Goal: Task Accomplishment & Management: Complete application form

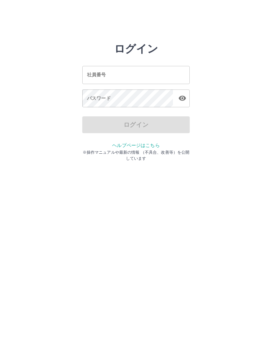
click at [121, 64] on div "社員番号 社員番号 パスワード パスワード" at bounding box center [136, 85] width 108 height 61
click at [120, 70] on input "社員番号" at bounding box center [136, 75] width 108 height 18
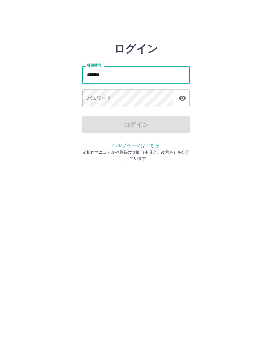
type input "*******"
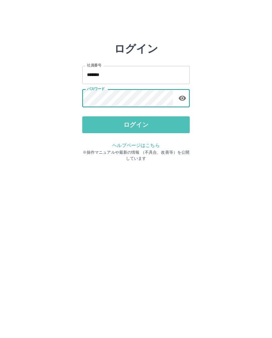
click at [127, 121] on button "ログイン" at bounding box center [136, 124] width 108 height 17
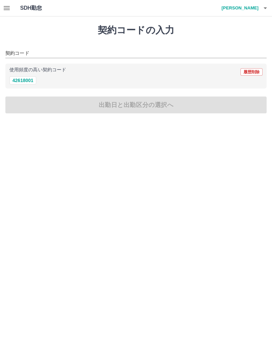
click at [23, 79] on button "42618001" at bounding box center [22, 80] width 27 height 8
type input "********"
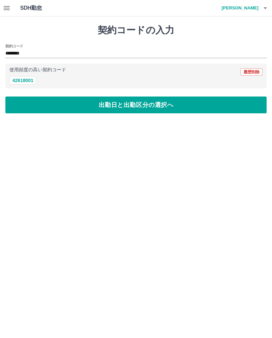
click at [45, 104] on button "出勤日と出勤区分の選択へ" at bounding box center [135, 104] width 261 height 17
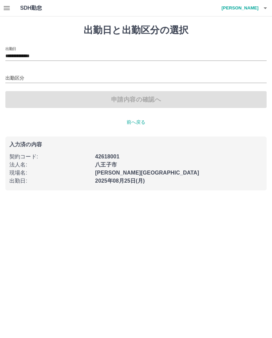
click at [14, 71] on div "出勤区分" at bounding box center [135, 76] width 261 height 14
click at [12, 73] on label "出勤区分" at bounding box center [12, 70] width 14 height 5
click at [12, 74] on input "出勤区分" at bounding box center [135, 78] width 261 height 8
click at [12, 69] on label "出勤区分" at bounding box center [12, 70] width 14 height 5
click at [12, 74] on input "出勤区分" at bounding box center [135, 78] width 261 height 8
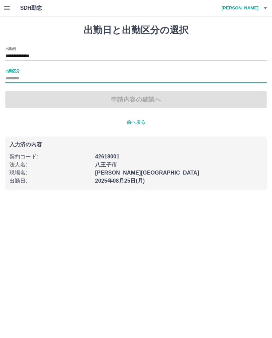
click at [10, 73] on label "出勤区分" at bounding box center [12, 70] width 14 height 5
click at [10, 74] on input "出勤区分" at bounding box center [135, 78] width 261 height 8
click at [18, 92] on div "申請内容の確認へ" at bounding box center [135, 99] width 261 height 17
click at [12, 73] on div "出勤区分" at bounding box center [135, 76] width 261 height 14
click at [20, 76] on input "出勤区分" at bounding box center [135, 78] width 261 height 8
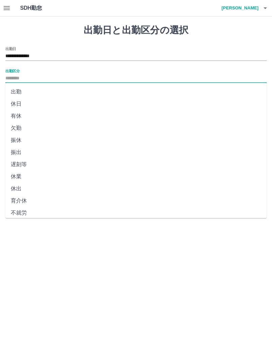
click at [16, 87] on li "出勤" at bounding box center [135, 92] width 261 height 12
type input "**"
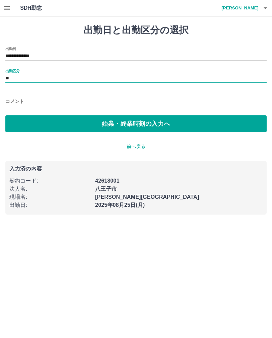
click at [83, 120] on button "始業・終業時刻の入力へ" at bounding box center [135, 123] width 261 height 17
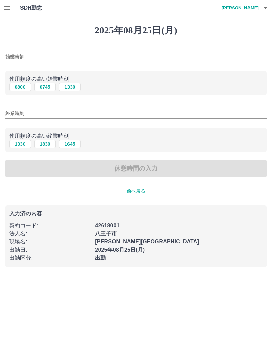
click at [13, 53] on input "始業時刻" at bounding box center [135, 57] width 261 height 10
type input "****"
click at [10, 112] on input "終業時刻" at bounding box center [135, 114] width 261 height 10
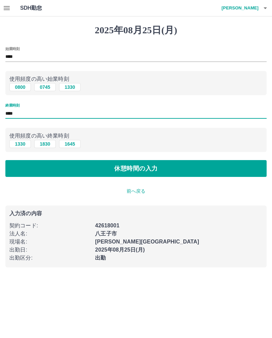
type input "****"
click at [39, 164] on button "休憩時間の入力" at bounding box center [135, 168] width 261 height 17
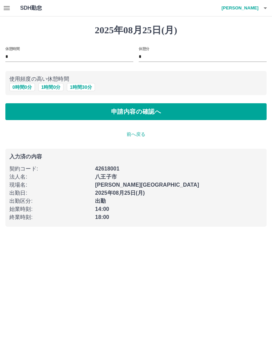
click at [23, 87] on button "0 時間 0 分" at bounding box center [22, 87] width 26 height 8
click at [80, 113] on button "申請内容の確認へ" at bounding box center [135, 111] width 261 height 17
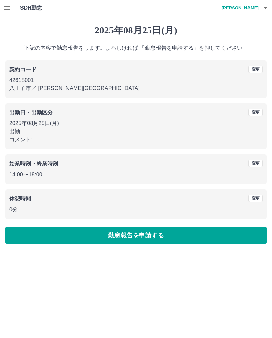
click at [155, 227] on button "勤怠報告を申請する" at bounding box center [135, 235] width 261 height 17
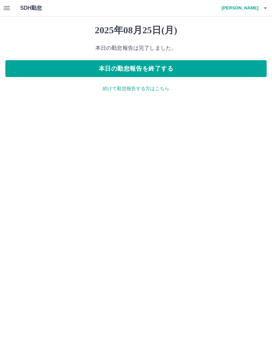
click at [222, 66] on button "本日の勤怠報告を終了する" at bounding box center [135, 68] width 261 height 17
